Goal: Task Accomplishment & Management: Manage account settings

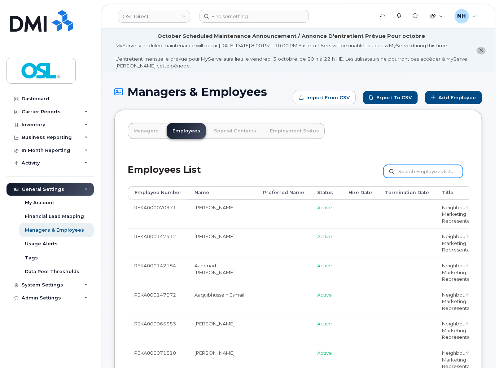
click at [428, 178] on input "text" at bounding box center [422, 171] width 79 height 13
paste input "Dmytro.Fedortsov@osldirect.com"
click at [415, 175] on input "Dmytro.Fedortsov@osldirect.com" at bounding box center [422, 171] width 79 height 13
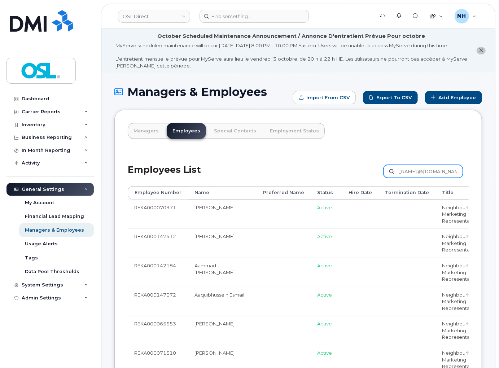
scroll to position [0, 0]
paste input "Fedortsov"
type input "Fedortsov"
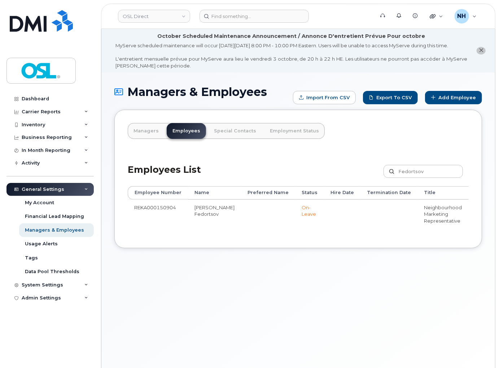
drag, startPoint x: 296, startPoint y: 241, endPoint x: 386, endPoint y: 242, distance: 90.1
click at [386, 235] on div "Employee Number Name Preferred Name Status Hire Date Termination Date Title Man…" at bounding box center [298, 210] width 341 height 49
click at [387, 226] on td at bounding box center [388, 213] width 57 height 29
drag, startPoint x: 318, startPoint y: 241, endPoint x: 390, endPoint y: 242, distance: 71.8
click at [390, 235] on div "Employee Number Name Preferred Name Status Hire Date Termination Date Title Man…" at bounding box center [298, 210] width 341 height 49
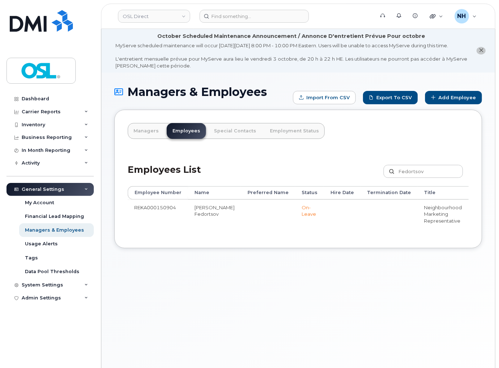
click at [388, 245] on div "Managers Employees Special Contacts Employment Status Employees List [GEOGRAPHI…" at bounding box center [297, 179] width 367 height 138
click at [390, 235] on div "Employee Number Name Preferred Name Status Hire Date Termination Date Title Man…" at bounding box center [298, 210] width 341 height 49
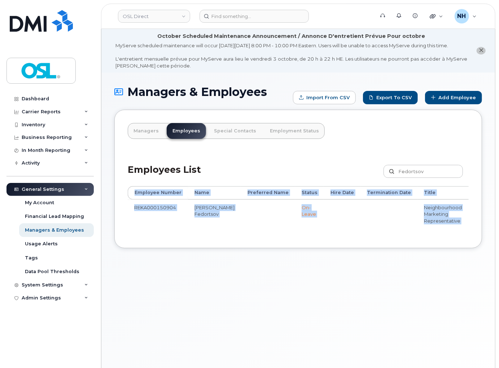
click at [390, 235] on div "Employee Number Name Preferred Name Status Hire Date Termination Date Title Man…" at bounding box center [298, 210] width 341 height 49
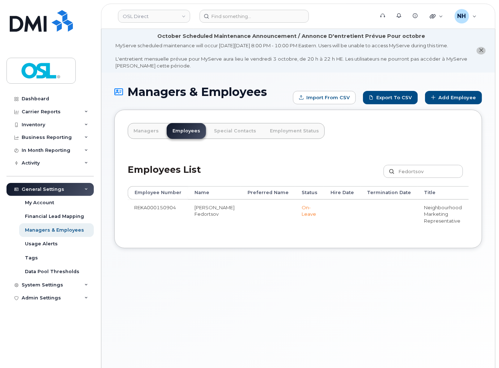
click at [389, 235] on div "Employee Number Name Preferred Name Status Hire Date Termination Date Title Man…" at bounding box center [298, 210] width 341 height 49
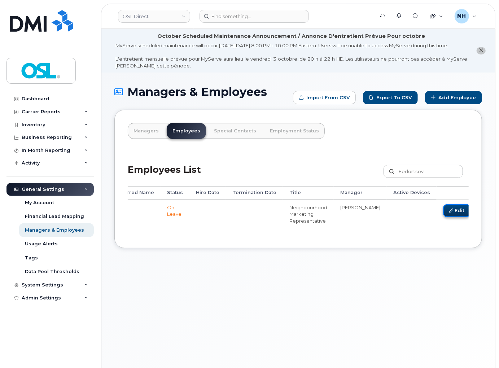
click at [443, 217] on link "Edit" at bounding box center [456, 210] width 27 height 13
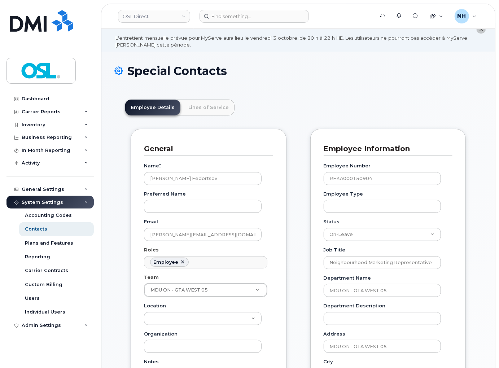
scroll to position [40, 0]
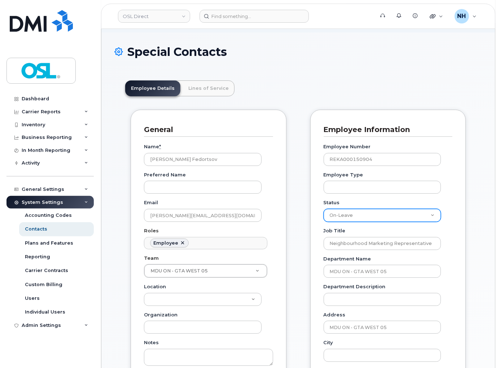
click at [358, 220] on select "Active On-Leave Long Term Short Term Maternity Leave Temp Layoff Inactive" at bounding box center [382, 215] width 118 height 13
select select "active"
click at [323, 215] on select "Active On-Leave Long Term Short Term Maternity Leave Temp Layoff Inactive" at bounding box center [382, 215] width 118 height 13
click at [298, 242] on div "General Name * Dmytro Fedortsov Preferred Name Email dmytro.fedortsov@osldirect…" at bounding box center [298, 343] width 346 height 467
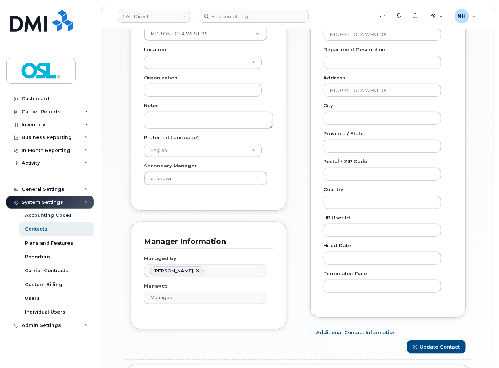
scroll to position [280, 0]
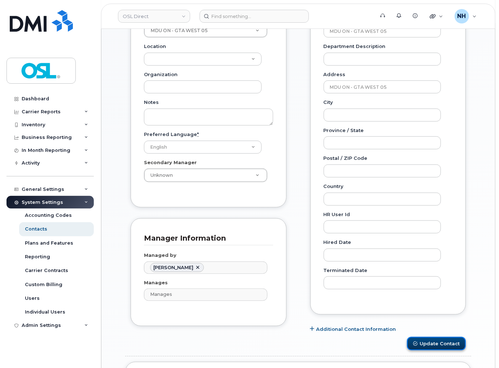
click at [439, 346] on button "Update Contact" at bounding box center [436, 343] width 59 height 13
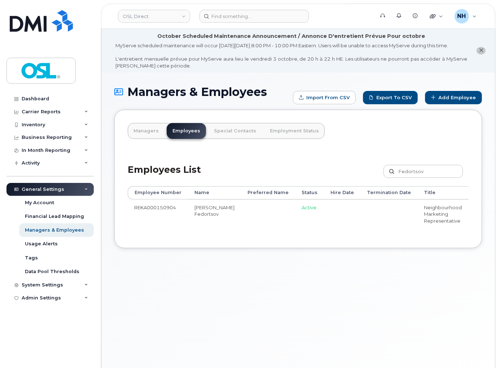
click at [287, 283] on div "Managers & Employees Import from CSV Export to CSV Add Employee Managers Employ…" at bounding box center [297, 231] width 393 height 319
